Goal: Navigation & Orientation: Find specific page/section

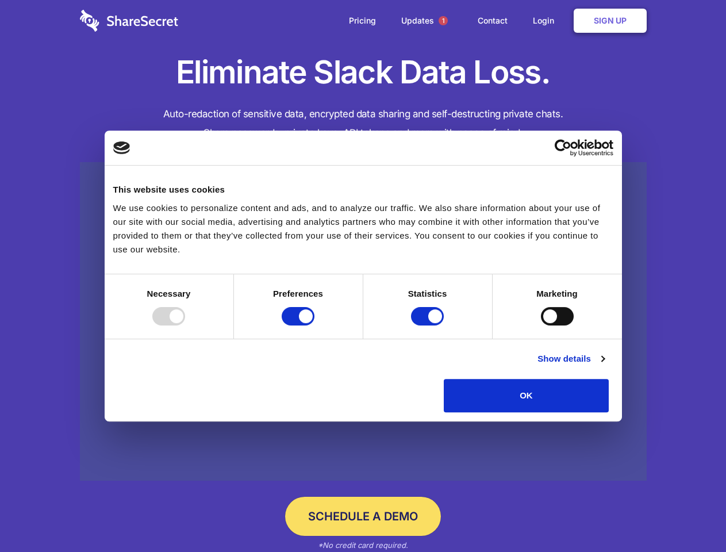
click at [185, 326] on div at bounding box center [168, 316] width 33 height 18
click at [315, 326] on input "Preferences" at bounding box center [298, 316] width 33 height 18
checkbox input "false"
click at [429, 326] on input "Statistics" at bounding box center [427, 316] width 33 height 18
checkbox input "false"
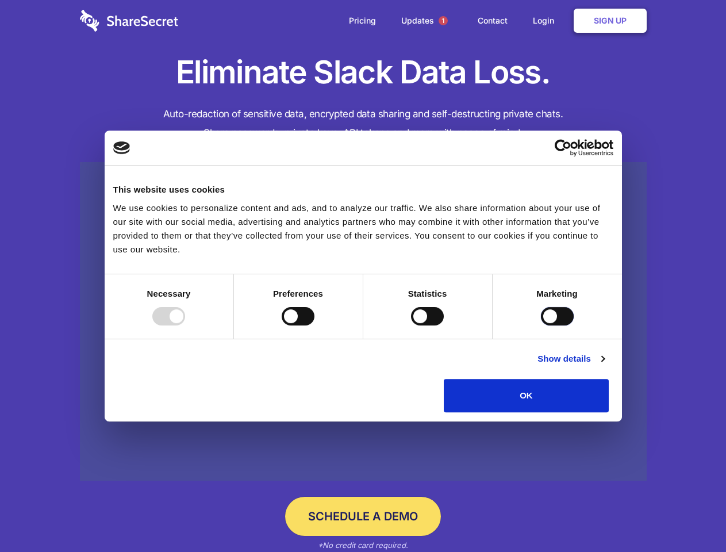
click at [541, 326] on input "Marketing" at bounding box center [557, 316] width 33 height 18
checkbox input "true"
click at [605, 366] on link "Show details" at bounding box center [571, 359] width 67 height 14
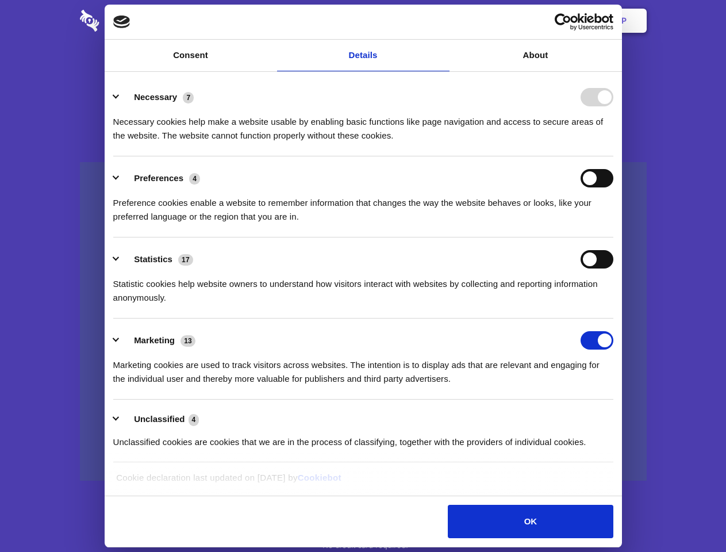
click at [614, 156] on li "Necessary 7 Necessary cookies help make a website usable by enabling basic func…" at bounding box center [363, 115] width 500 height 81
click at [443, 21] on span "1" at bounding box center [443, 20] width 9 height 9
